Goal: Information Seeking & Learning: Check status

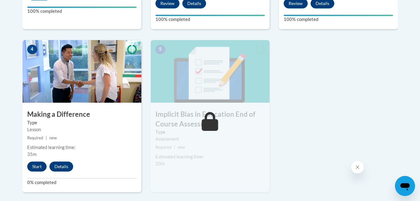
scroll to position [334, 0]
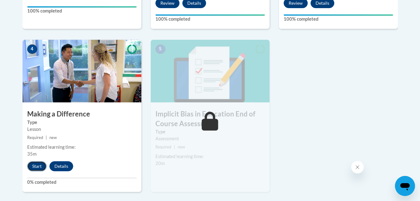
click at [41, 164] on button "Start" at bounding box center [36, 166] width 19 height 10
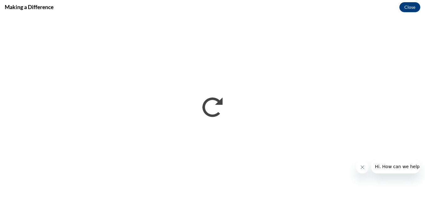
click at [364, 165] on icon "Close message from company" at bounding box center [362, 167] width 5 height 5
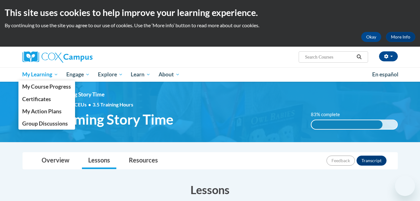
drag, startPoint x: 0, startPoint y: 0, endPoint x: 48, endPoint y: 74, distance: 88.2
click at [48, 74] on span "My Learning" at bounding box center [40, 75] width 36 height 8
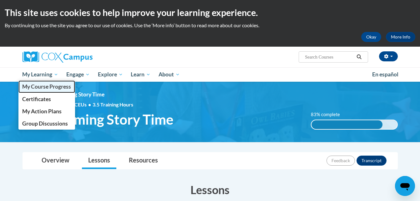
click at [57, 88] on span "My Course Progress" at bounding box center [46, 86] width 49 height 7
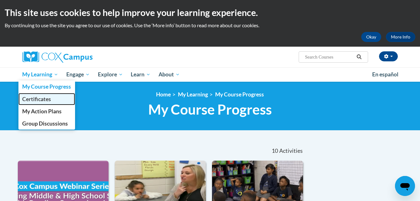
click at [37, 99] on span "Certificates" at bounding box center [36, 99] width 29 height 7
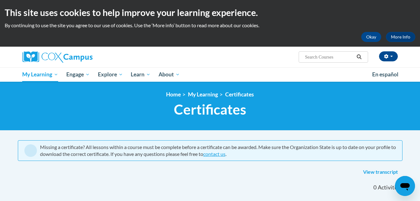
scroll to position [137, 0]
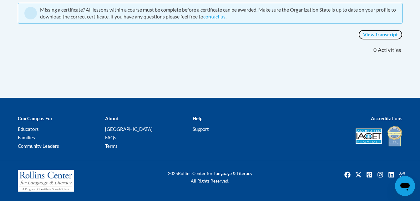
click at [375, 36] on link "View transcript" at bounding box center [381, 35] width 44 height 10
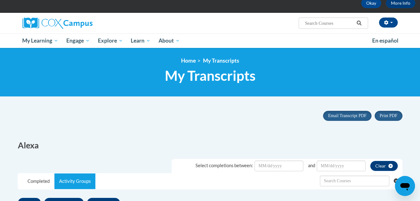
scroll to position [30, 0]
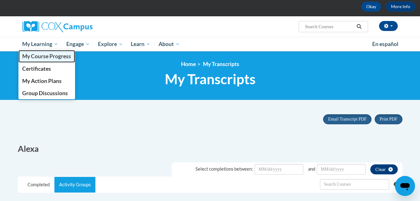
click at [52, 58] on span "My Course Progress" at bounding box center [46, 56] width 49 height 7
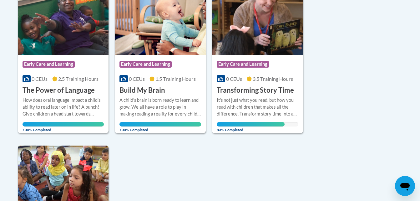
scroll to position [490, 0]
